Goal: Understand process/instructions

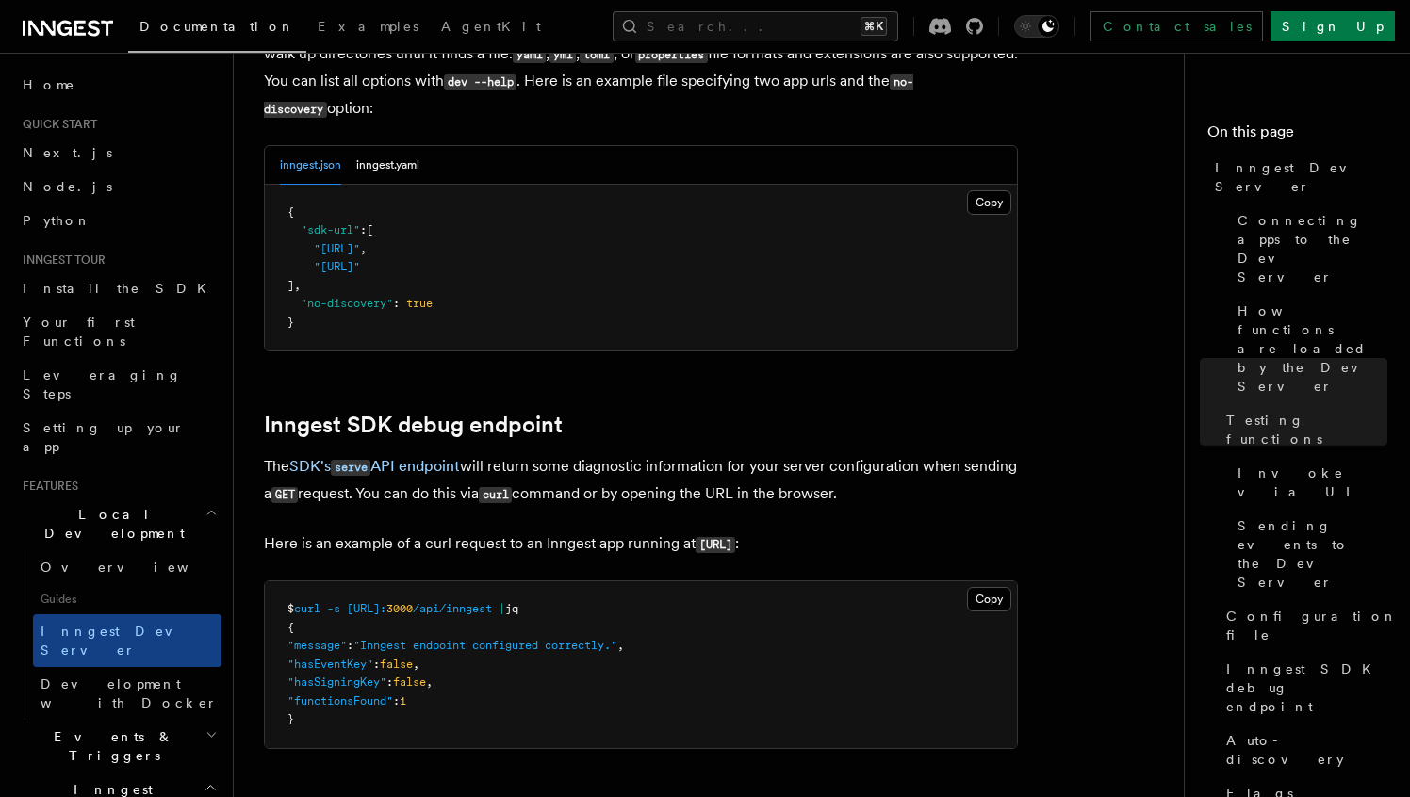
scroll to position [5107, 0]
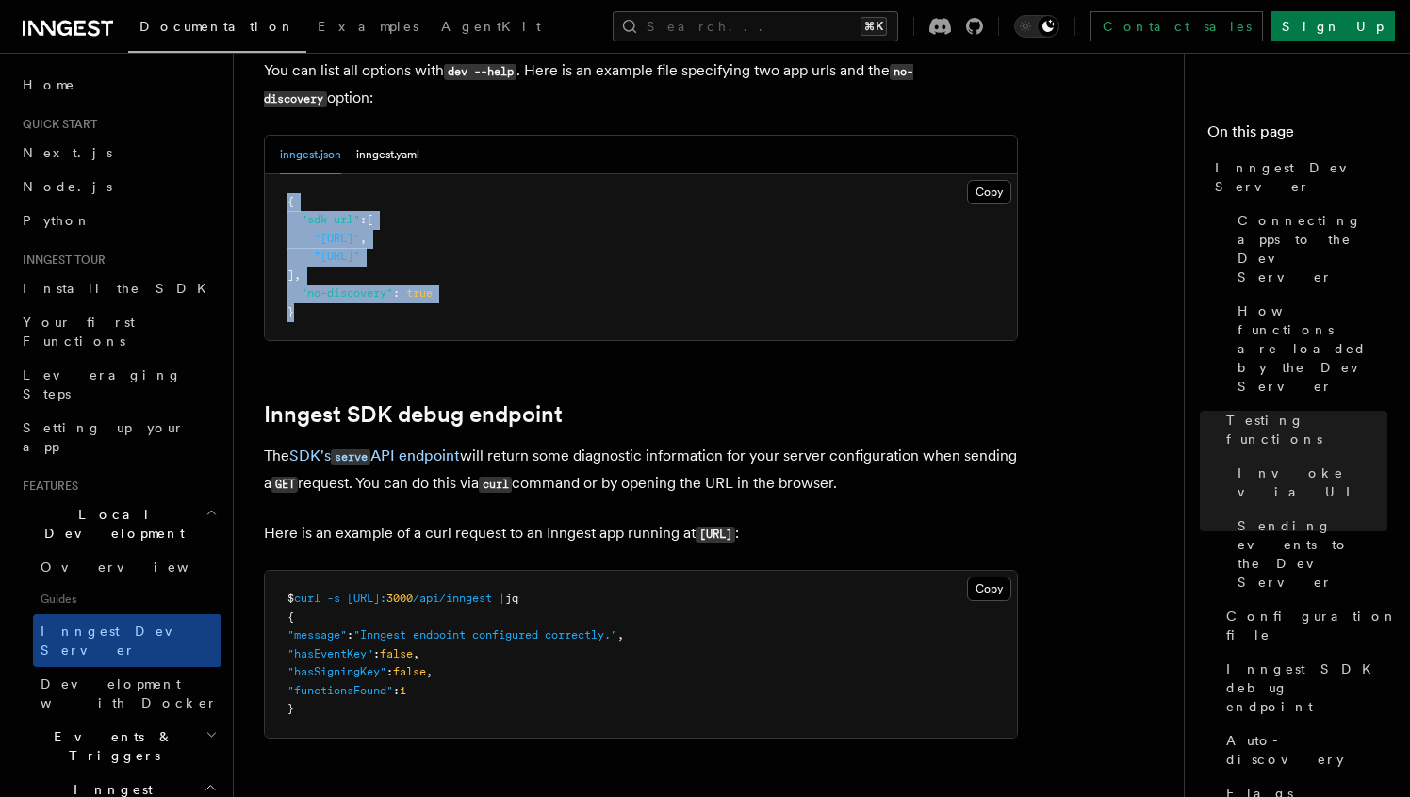
drag, startPoint x: 309, startPoint y: 294, endPoint x: 287, endPoint y: 190, distance: 106.1
click at [287, 190] on pre "{ "sdk-url" : [ "[URL]" , "[URL]" ] , "no-discovery" : true }" at bounding box center [641, 257] width 752 height 167
copy code "{ "sdk-url" : [ "[URL]" , "[URL]" ] , "no-discovery" : true }"
click at [453, 277] on pre "{ "sdk-url" : [ "[URL]" , "[URL]" ] , "no-discovery" : true }" at bounding box center [641, 257] width 752 height 167
drag, startPoint x: 301, startPoint y: 298, endPoint x: 287, endPoint y: 186, distance: 113.1
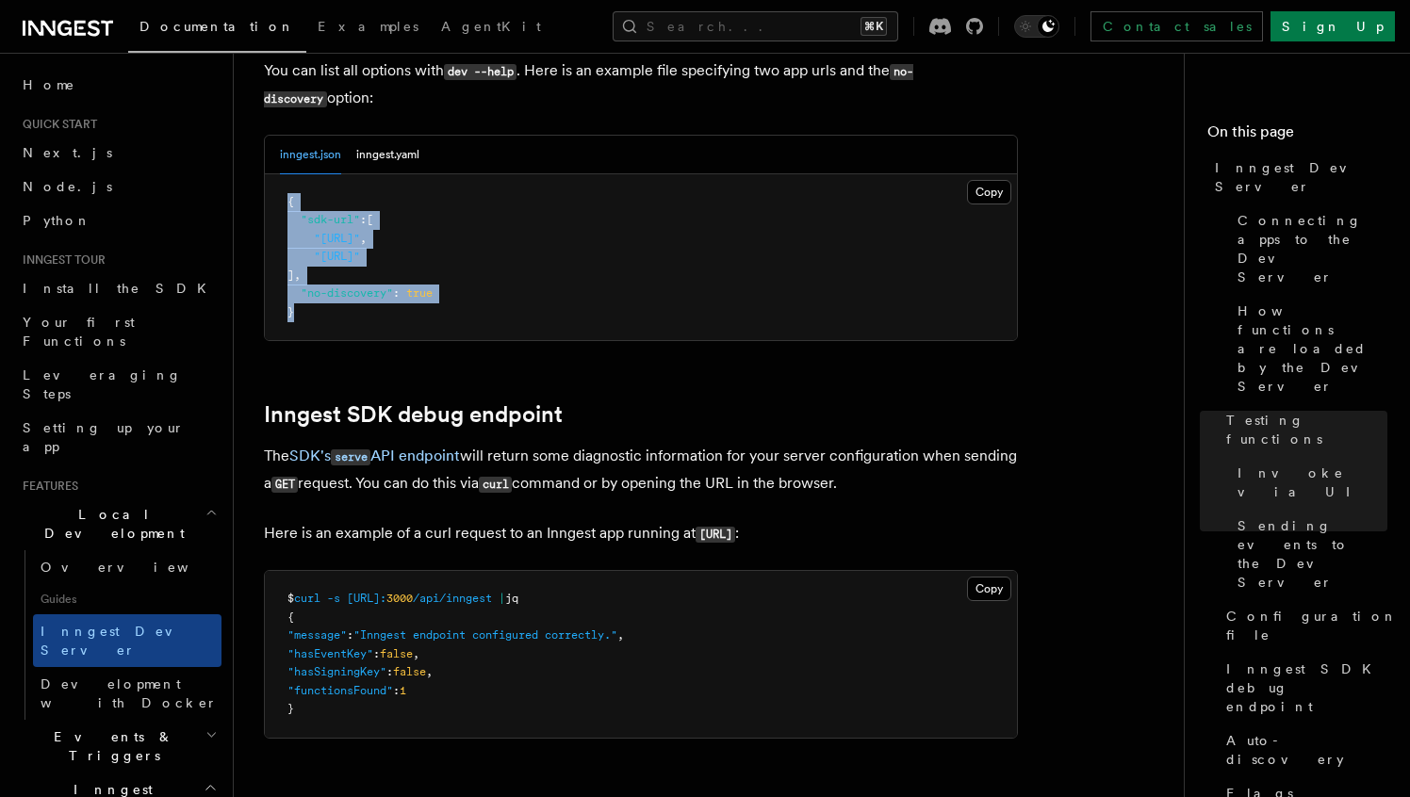
click at [287, 186] on pre "{ "sdk-url" : [ "[URL]" , "[URL]" ] , "no-discovery" : true }" at bounding box center [641, 257] width 752 height 167
copy code "{ "sdk-url" : [ "[URL]" , "[URL]" ] , "no-discovery" : true }"
click at [427, 190] on pre "{ "sdk-url" : [ "[URL]" , "[URL]" ] , "no-discovery" : true }" at bounding box center [641, 257] width 752 height 167
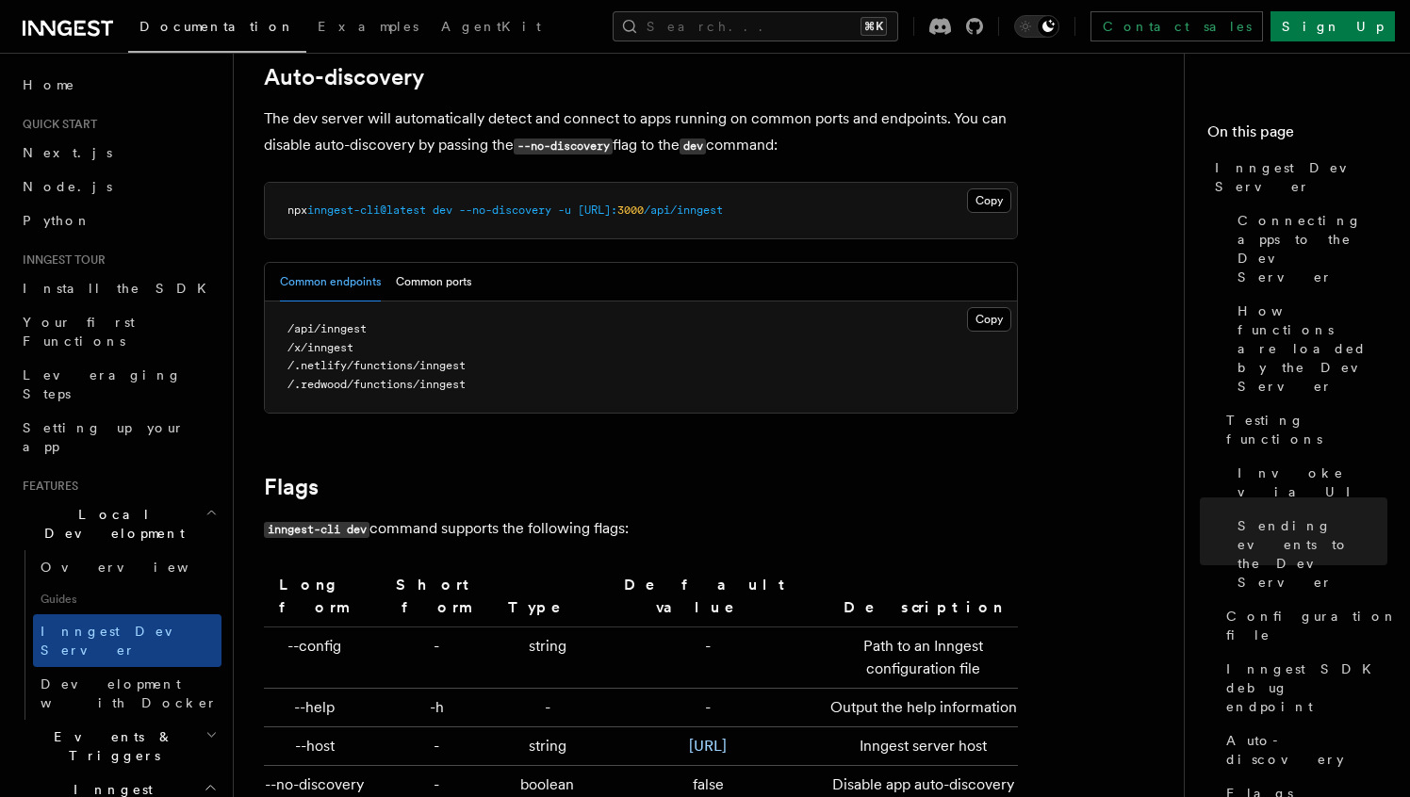
scroll to position [5840, 0]
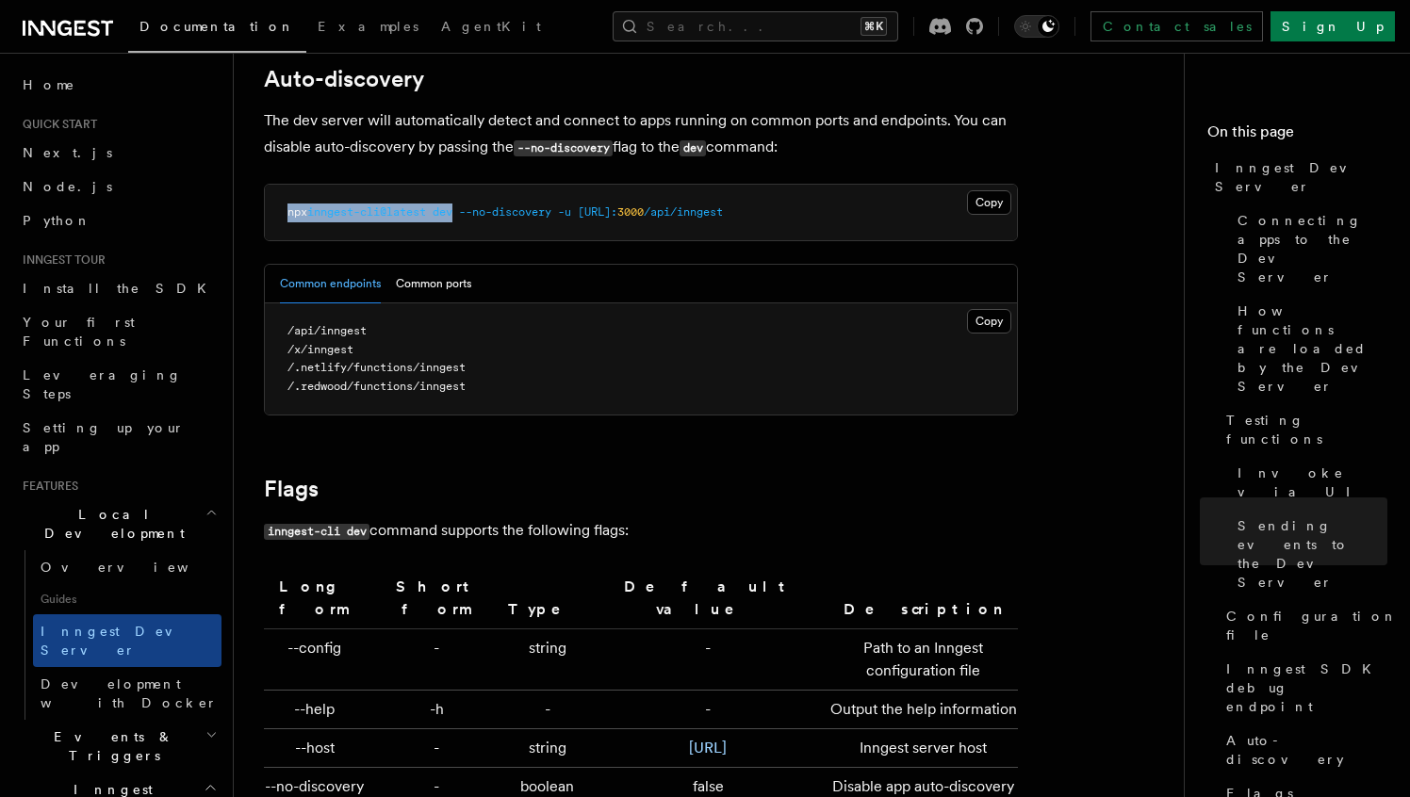
drag, startPoint x: 464, startPoint y: 196, endPoint x: 285, endPoint y: 190, distance: 179.2
click at [285, 190] on pre "npx inngest-cli@latest dev --no-discovery -u [URL]: 3000 /api/inngest" at bounding box center [641, 213] width 752 height 57
copy span "npx inngest-cli@latest dev"
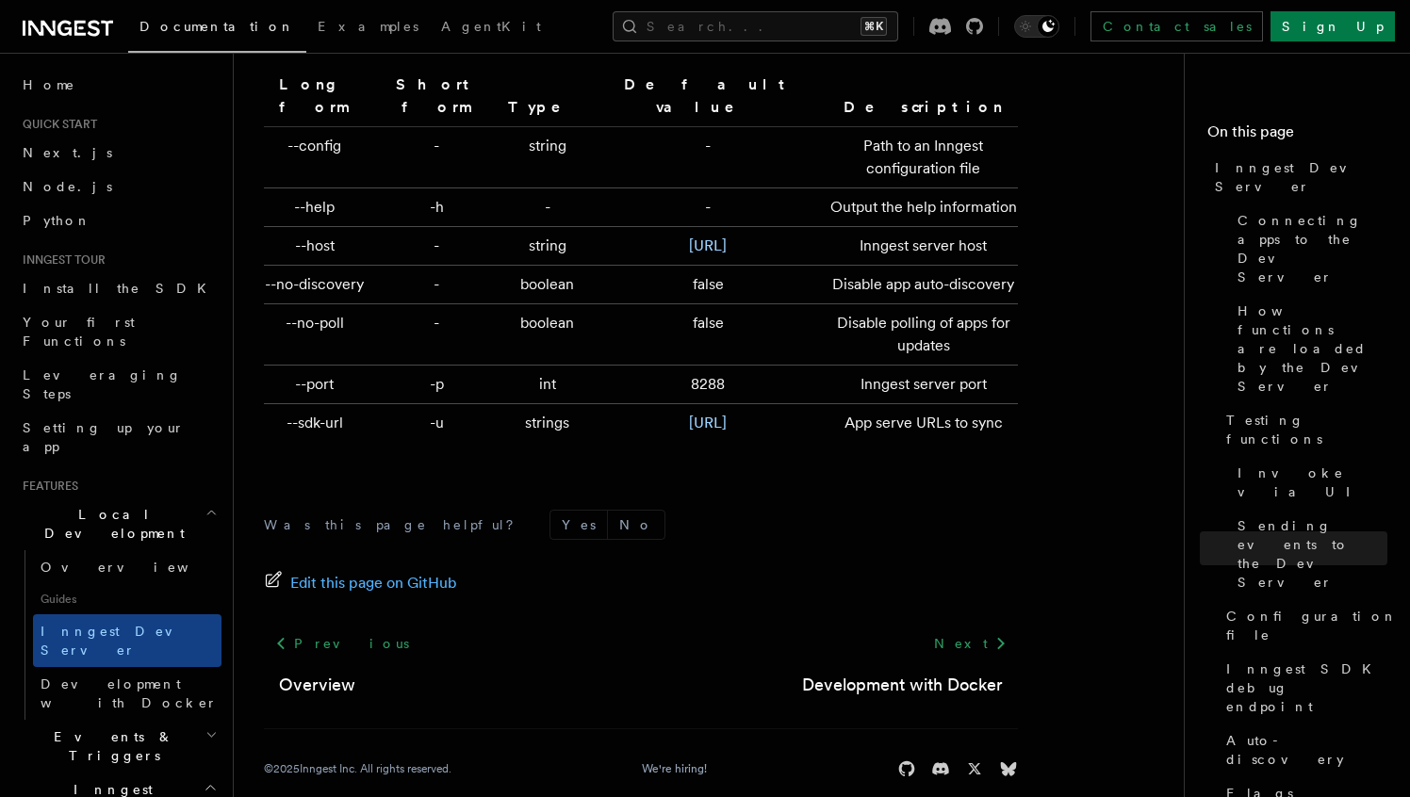
scroll to position [6299, 0]
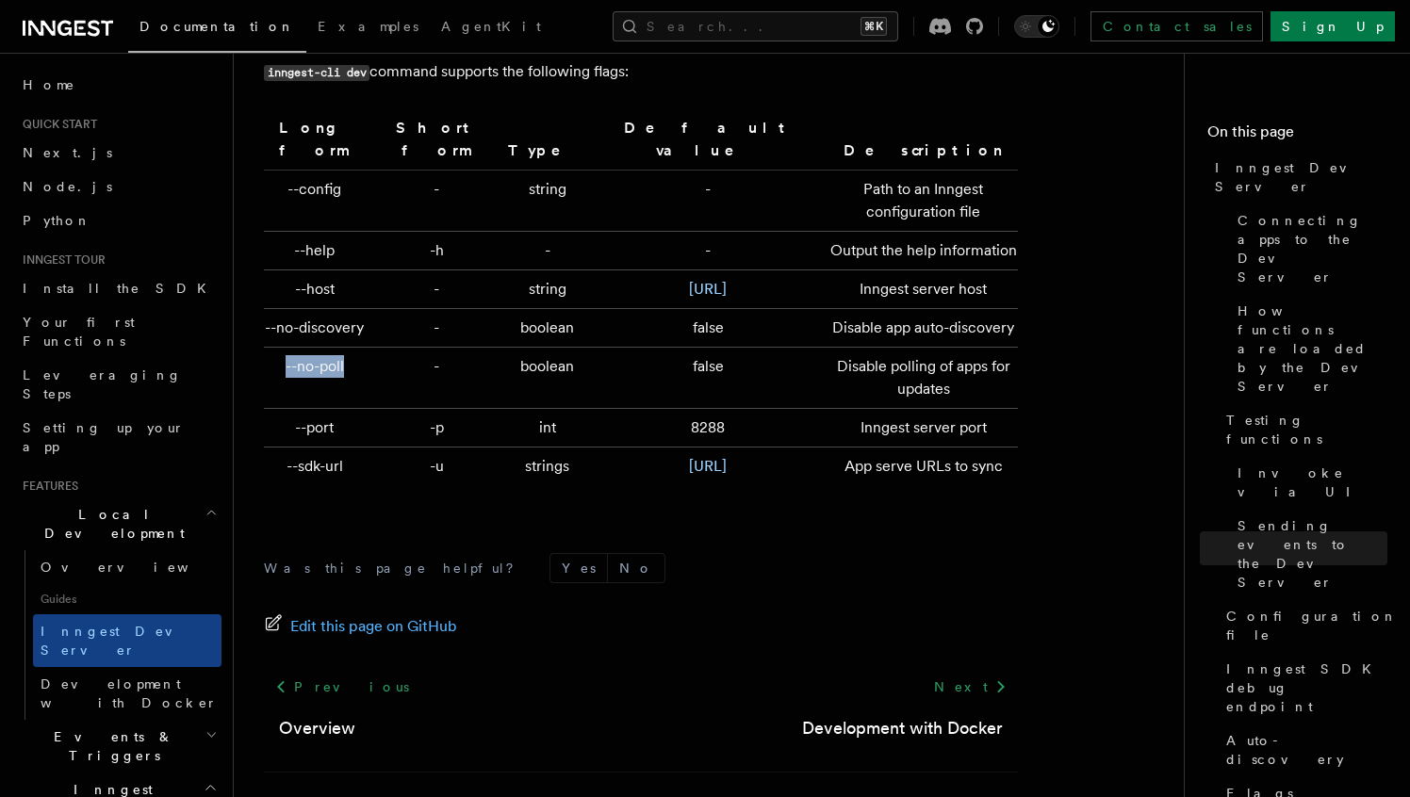
drag, startPoint x: 349, startPoint y: 376, endPoint x: 280, endPoint y: 382, distance: 69.0
click at [280, 382] on td "--no-poll" at bounding box center [318, 378] width 109 height 61
copy td "--no-poll"
